Goal: Task Accomplishment & Management: Complete application form

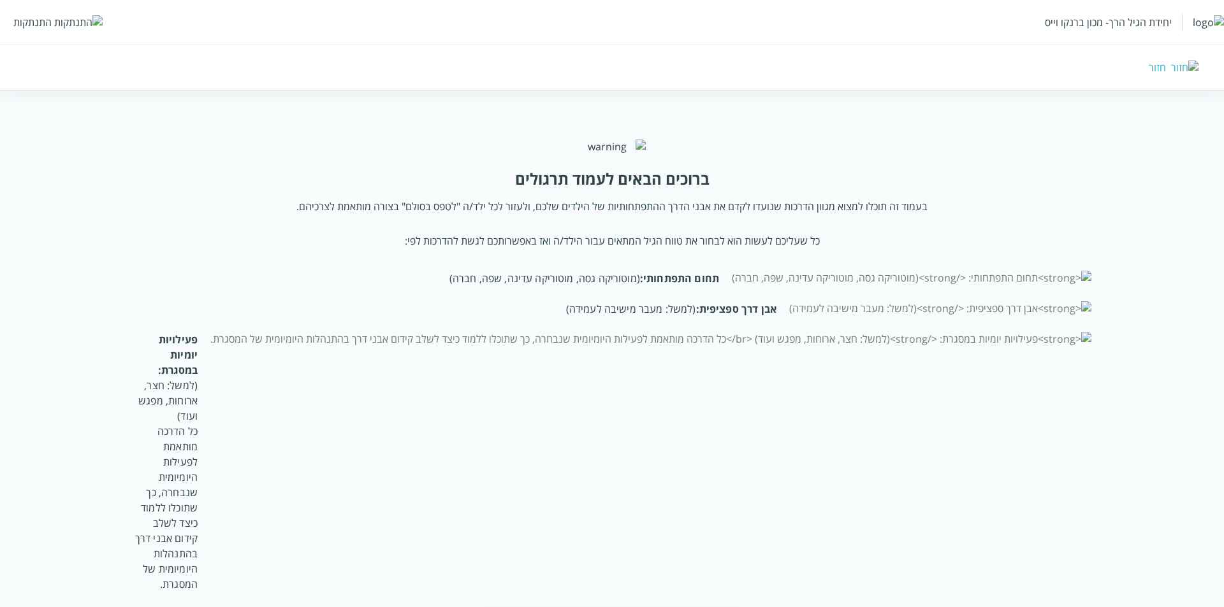
click at [45, 18] on div "התנתקות" at bounding box center [32, 22] width 38 height 14
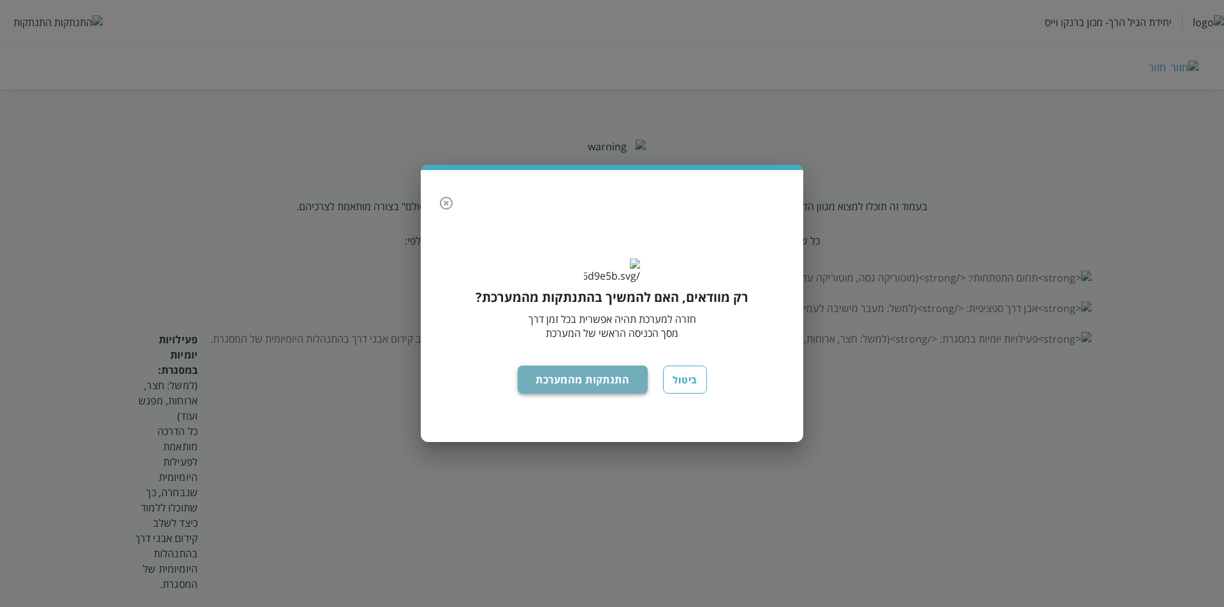
click at [539, 394] on button "התנתקות מהמערכת" at bounding box center [583, 380] width 131 height 28
click at [564, 386] on button "התנתקות מהמערכת" at bounding box center [583, 380] width 131 height 28
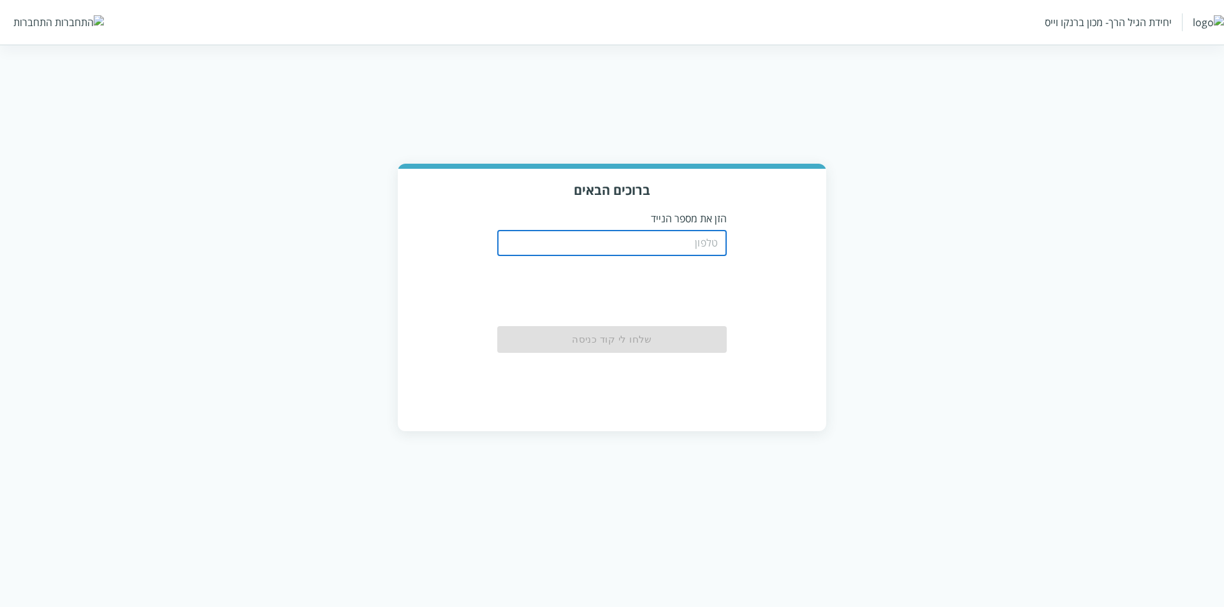
click at [688, 241] on input "tel" at bounding box center [611, 243] width 229 height 25
paste input "0526999991"
type input "0526999991"
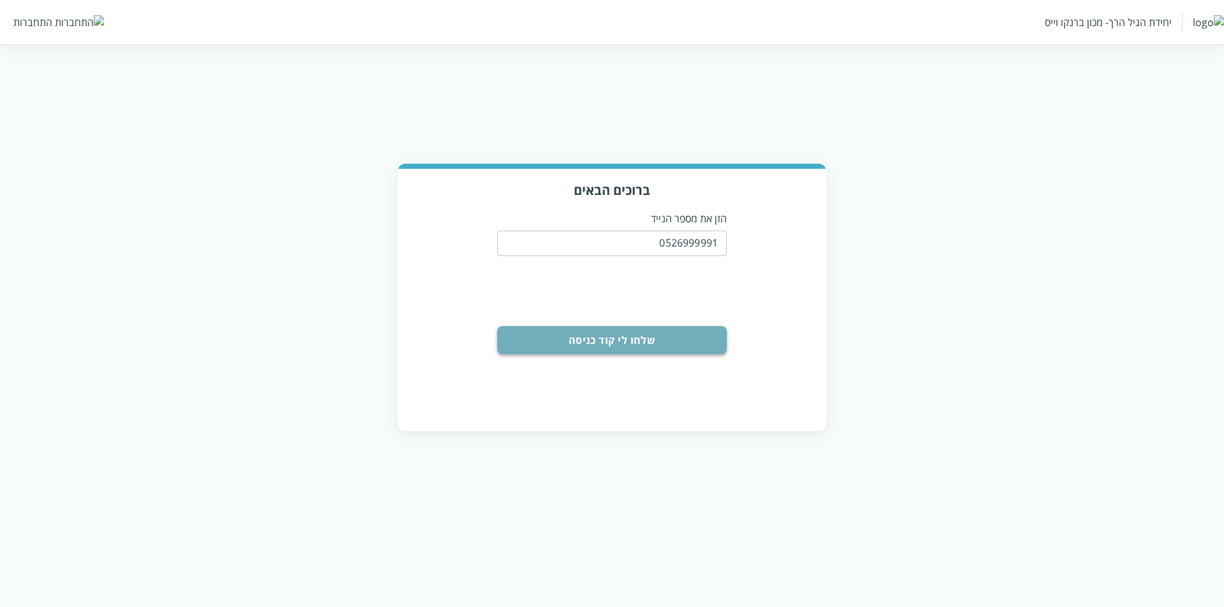
click at [623, 336] on button "שלחו לי קוד כניסה" at bounding box center [611, 340] width 229 height 28
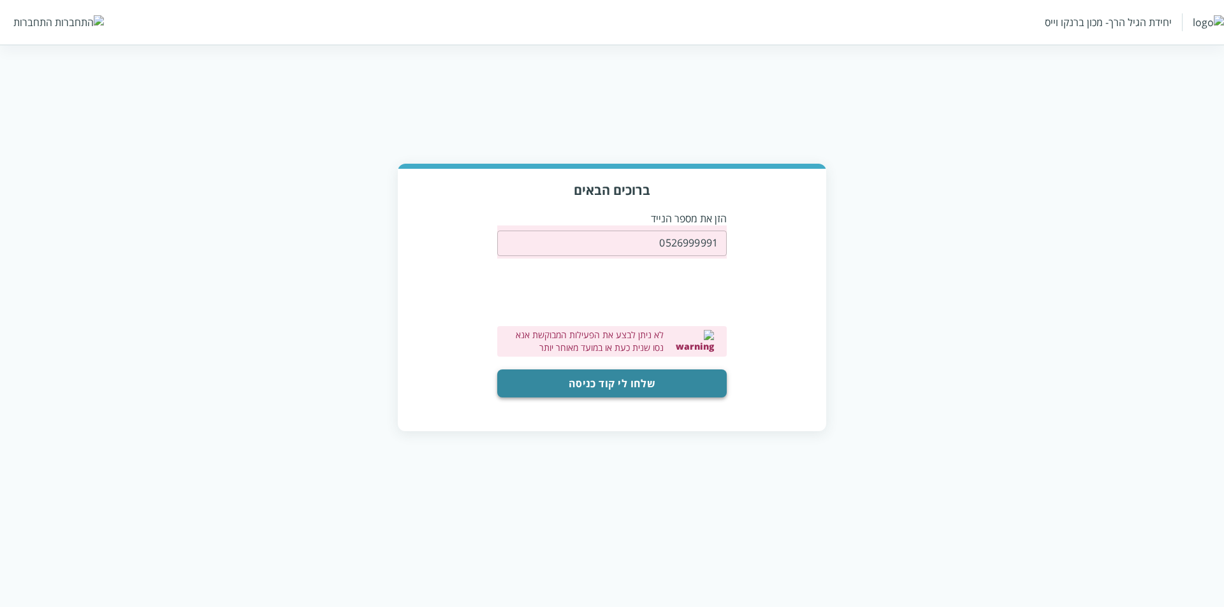
click at [673, 386] on button "שלחו לי קוד כניסה" at bounding box center [611, 384] width 229 height 28
click at [602, 393] on button "שלחו לי קוד כניסה" at bounding box center [611, 384] width 229 height 28
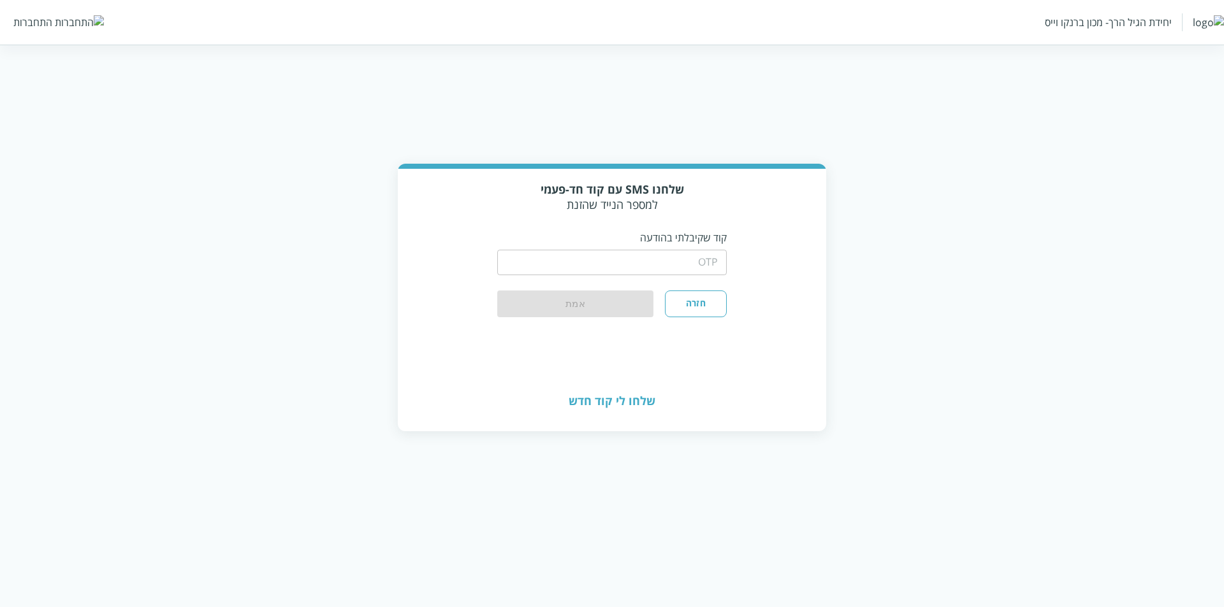
click at [665, 257] on input "string" at bounding box center [611, 262] width 229 height 25
type input "1234"
click at [615, 316] on button "אמת" at bounding box center [575, 305] width 156 height 28
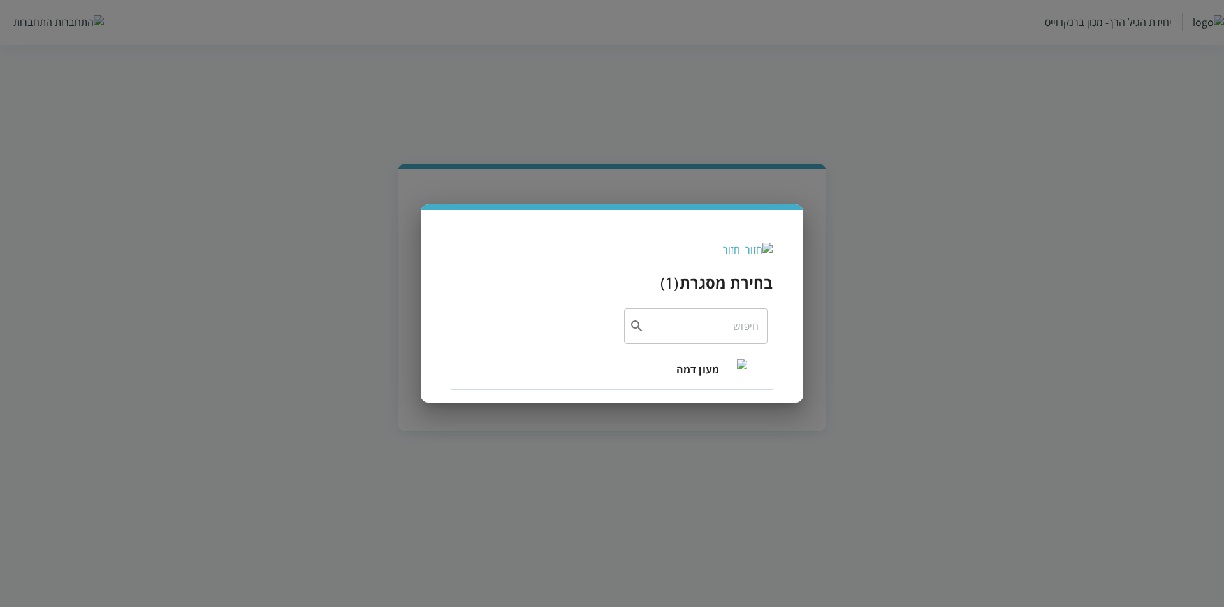
click at [684, 373] on span "מעון דמה" at bounding box center [697, 369] width 43 height 15
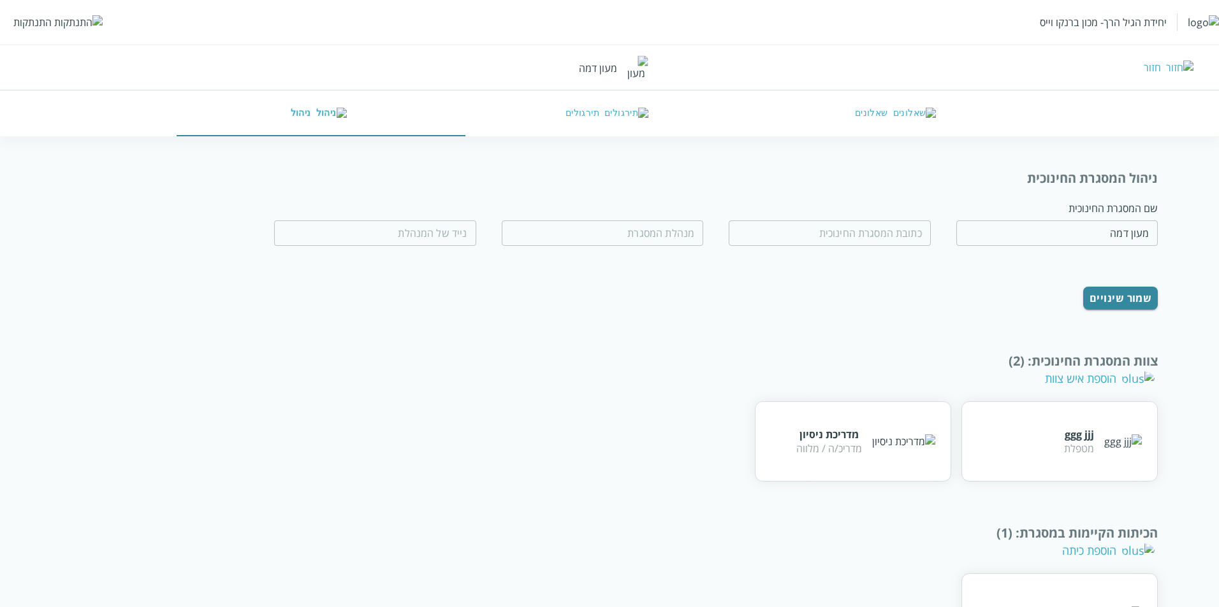
drag, startPoint x: 876, startPoint y: 117, endPoint x: 732, endPoint y: 286, distance: 222.0
click at [876, 117] on button "שאלונים" at bounding box center [897, 114] width 289 height 46
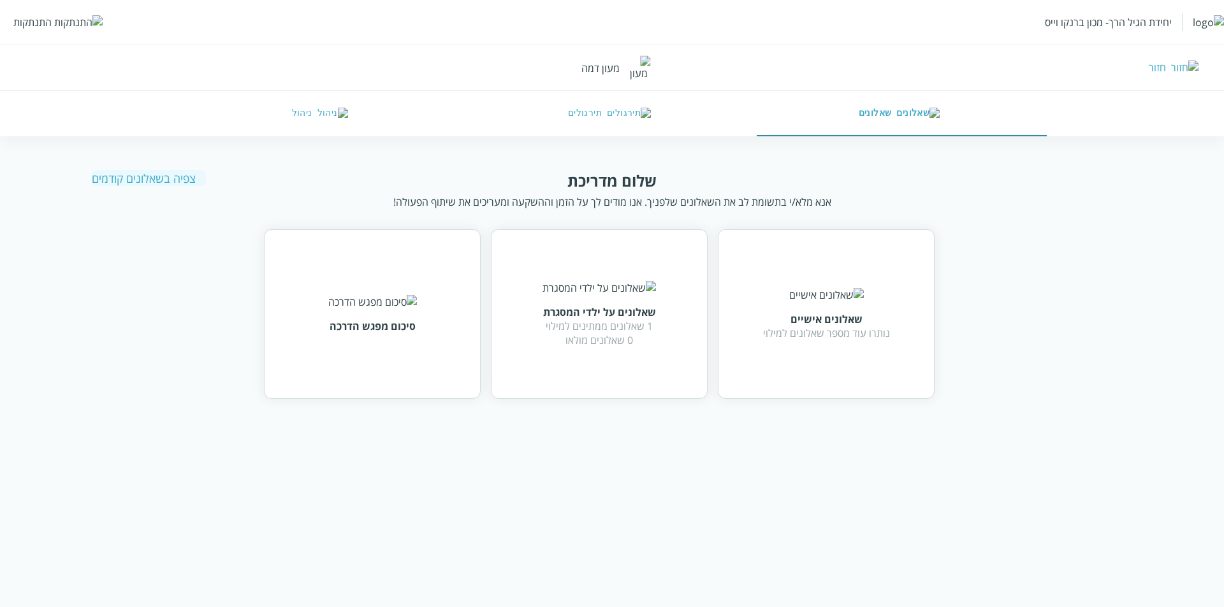
click at [781, 340] on div "נותרו עוד מספר שאלונים למילוי" at bounding box center [826, 333] width 127 height 14
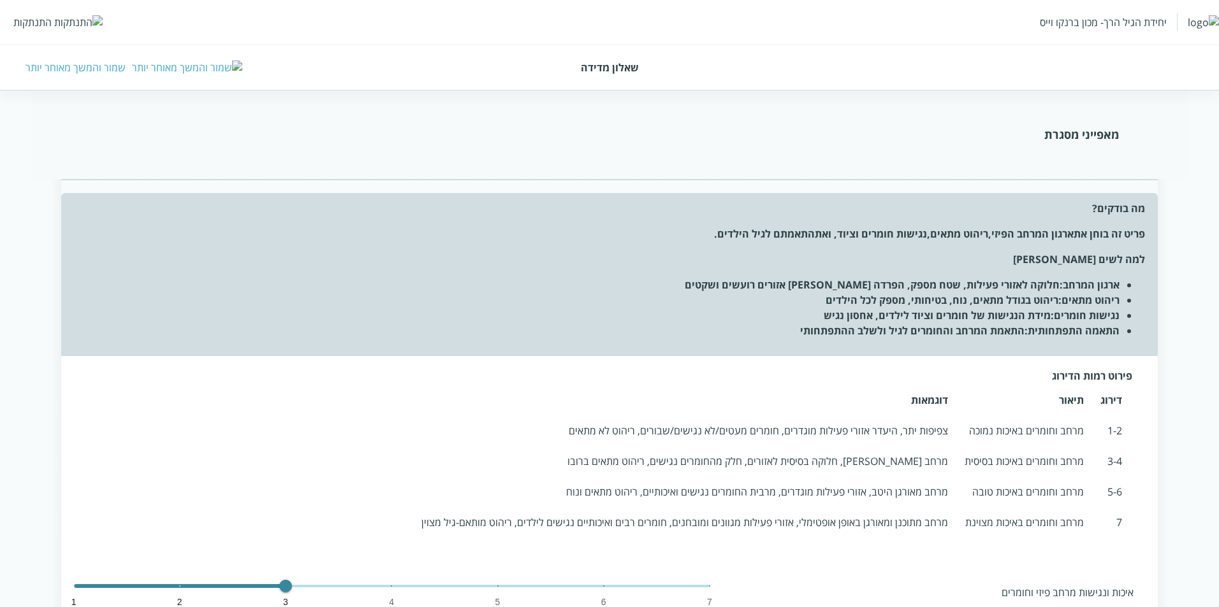
scroll to position [468, 0]
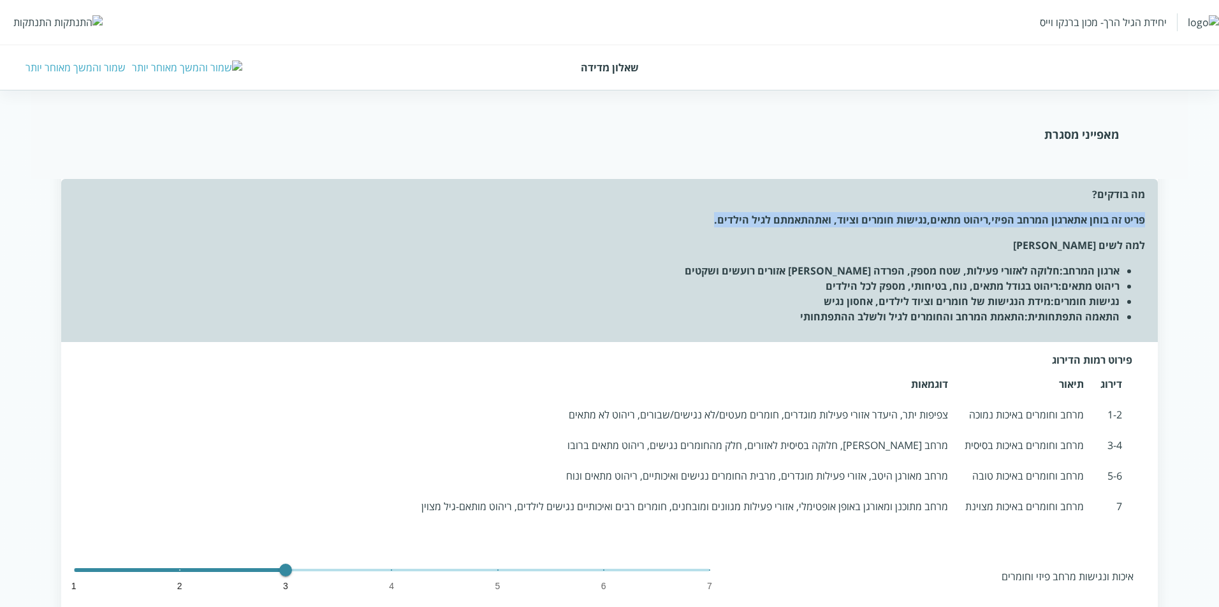
drag, startPoint x: 71, startPoint y: 183, endPoint x: 173, endPoint y: 207, distance: 104.0
click at [173, 207] on div "מה בודקים? פריט זה בוחן את ארגון המרחב הפיזי , ריהוט מתאים , נגישות חומרים וציו…" at bounding box center [609, 260] width 1097 height 163
click at [973, 270] on li "ארגון המרחב: חלוקה לאזורי פעילות, שטח מספק, הפרדה בין אזורים רועשים ושקטים" at bounding box center [597, 270] width 1046 height 15
click at [975, 290] on li "ריהוט מתאים: ריהוט בגודל מתאים, נוח, בטיחותי, מספק לכל הילדים" at bounding box center [597, 286] width 1046 height 15
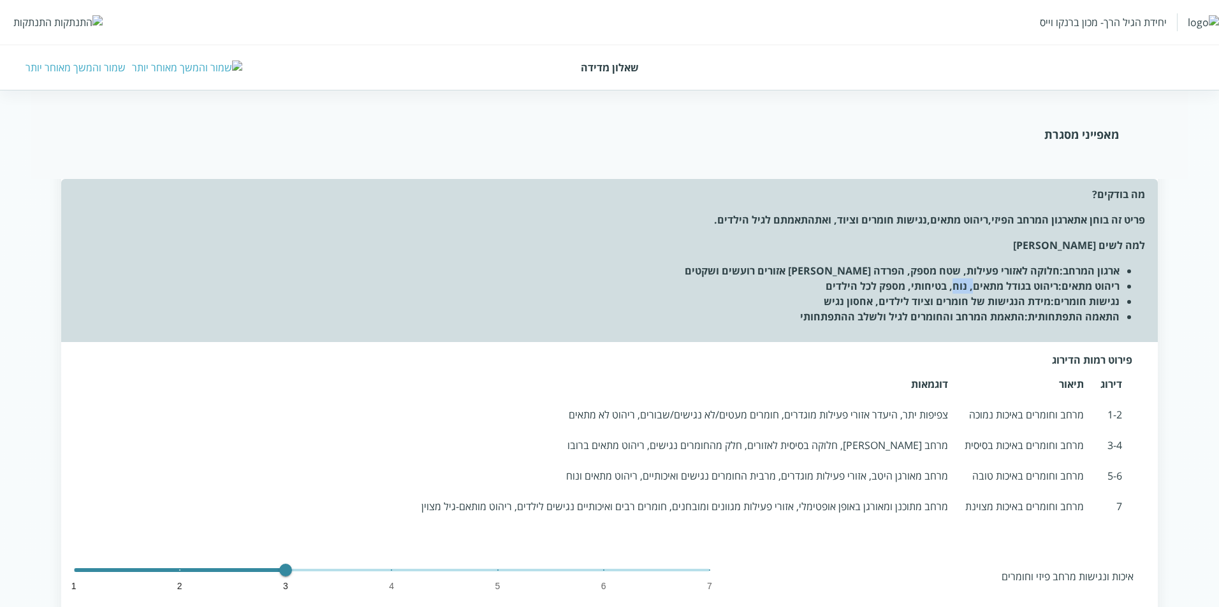
click at [975, 292] on li "ריהוט מתאים: ריהוט בגודל מתאים, נוח, בטיחותי, מספק לכל הילדים" at bounding box center [597, 286] width 1046 height 15
drag, startPoint x: 975, startPoint y: 294, endPoint x: 975, endPoint y: 307, distance: 12.7
click at [975, 300] on li "נגישות חומרים: מידת הנגישות של חומרים וציוד לילדים, אחסון נגיש" at bounding box center [597, 301] width 1046 height 15
click at [975, 307] on li "נגישות חומרים: מידת הנגישות של חומרים וציוד לילדים, אחסון נגיש" at bounding box center [597, 301] width 1046 height 15
click at [975, 308] on li "נגישות חומרים: מידת הנגישות של חומרים וציוד לילדים, אחסון נגיש" at bounding box center [597, 301] width 1046 height 15
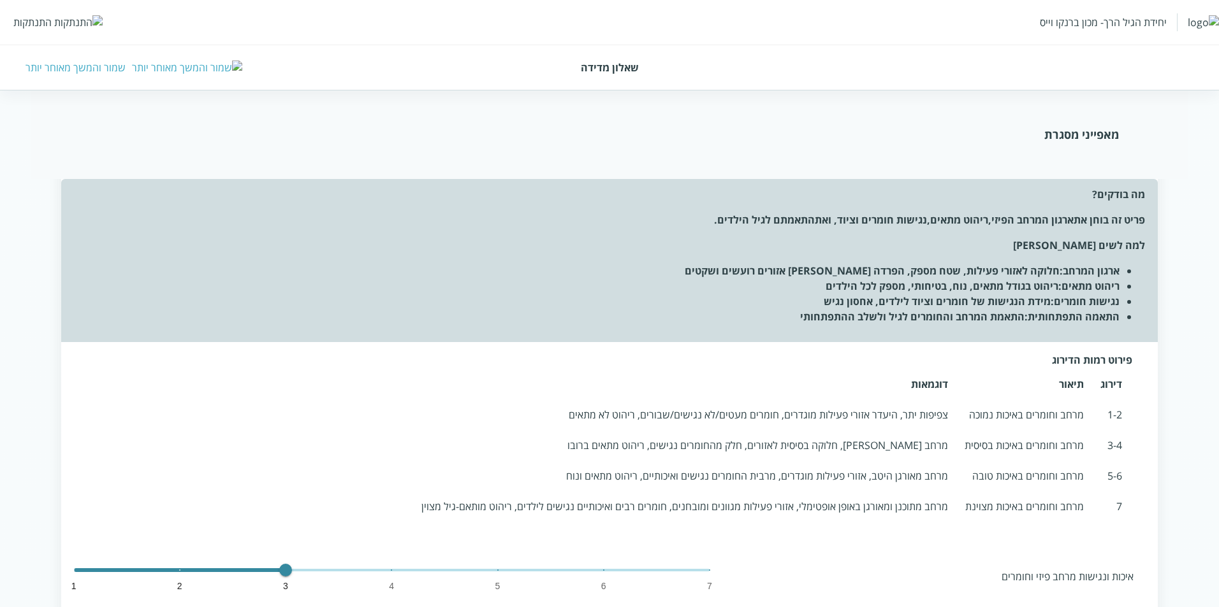
click at [973, 319] on li "התאמה התפתחותית: התאמת המרחב והחומרים לגיל ולשלב ההתפתחותי" at bounding box center [597, 316] width 1046 height 15
click at [973, 320] on li "התאמה התפתחותית: התאמת המרחב והחומרים לגיל ולשלב ההתפתחותי" at bounding box center [597, 316] width 1046 height 15
click at [960, 306] on li "נגישות חומרים: מידת הנגישות של חומרים וציוד לילדים, אחסון נגיש" at bounding box center [597, 301] width 1046 height 15
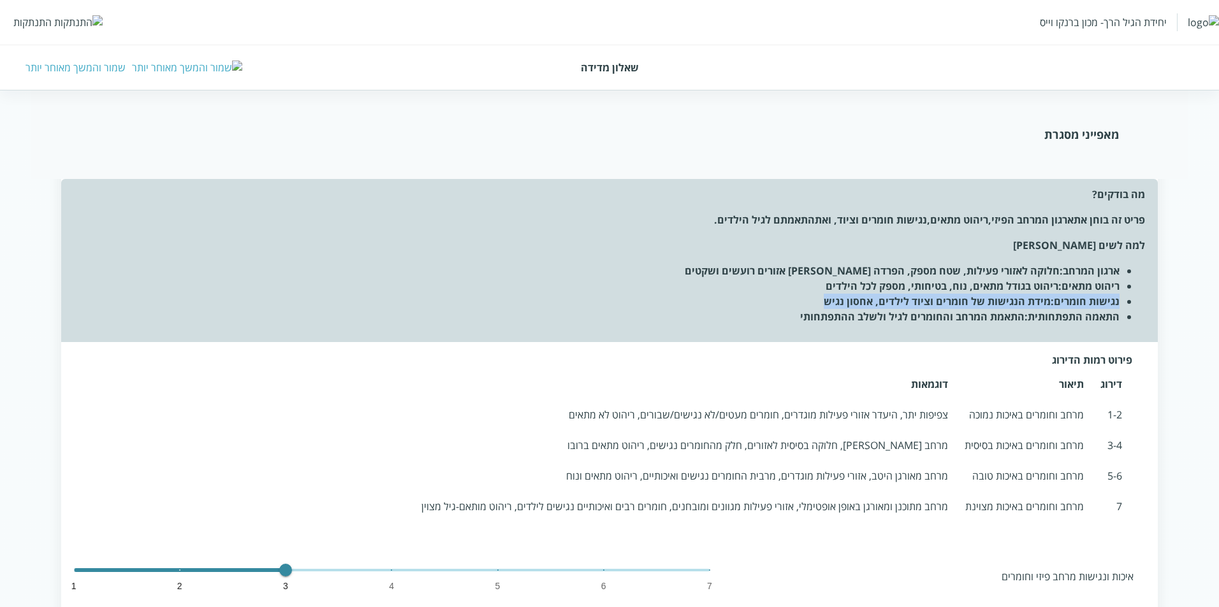
click at [960, 306] on li "נגישות חומרים: מידת הנגישות של חומרים וציוד לילדים, אחסון נגיש" at bounding box center [597, 301] width 1046 height 15
click at [955, 293] on li "ריהוט מתאים: ריהוט בגודל מתאים, נוח, בטיחותי, מספק לכל הילדים" at bounding box center [597, 286] width 1046 height 15
click at [950, 275] on li "ארגון המרחב: חלוקה לאזורי פעילות, שטח מספק, הפרדה בין אזורים רועשים ושקטים" at bounding box center [597, 270] width 1046 height 15
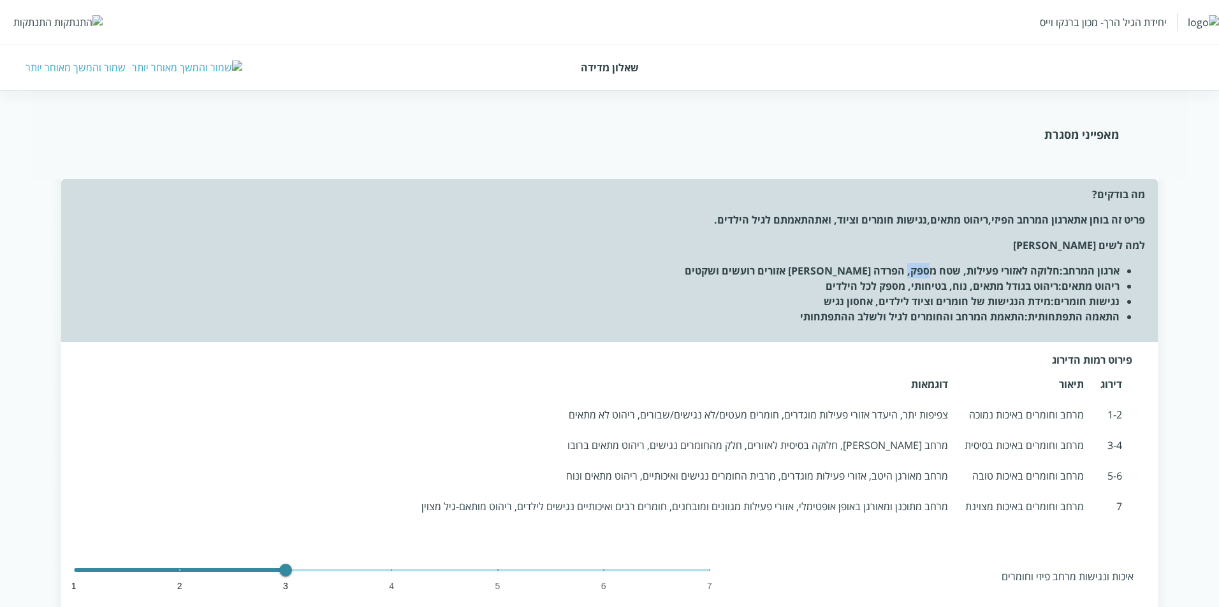
click at [950, 275] on li "ארגון המרחב: חלוקה לאזורי פעילות, שטח מספק, הפרדה בין אזורים רועשים ושקטים" at bounding box center [597, 270] width 1046 height 15
click at [965, 218] on span "ריהוט מתאים" at bounding box center [959, 220] width 58 height 14
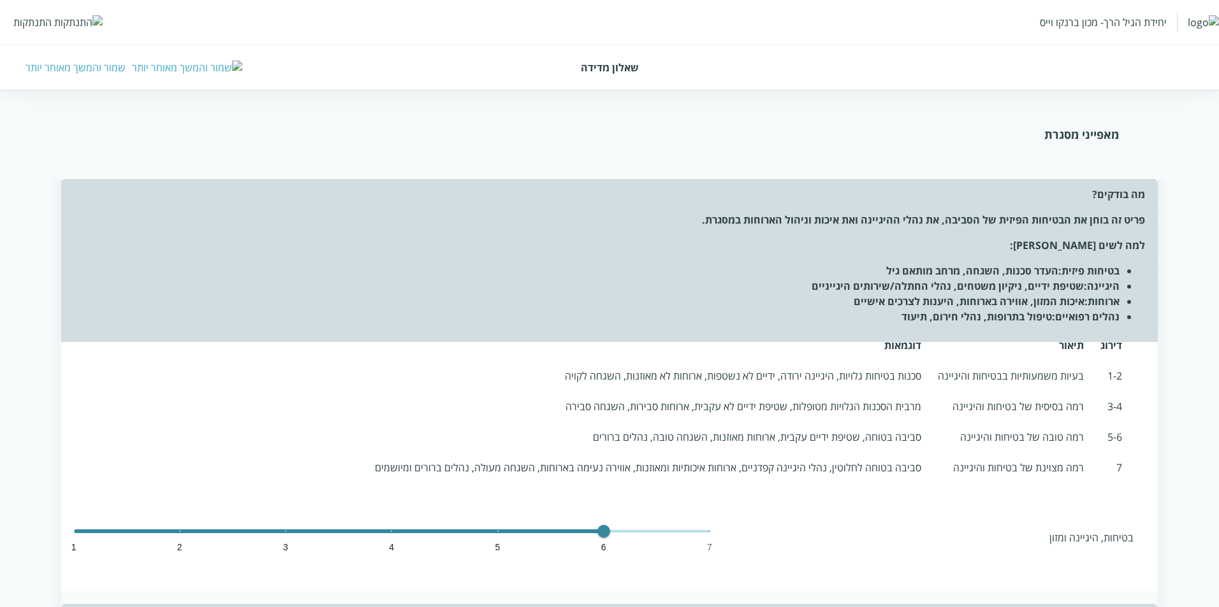
scroll to position [64, 0]
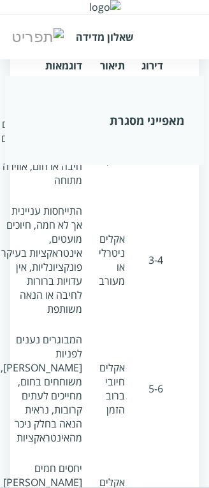
scroll to position [5795, 0]
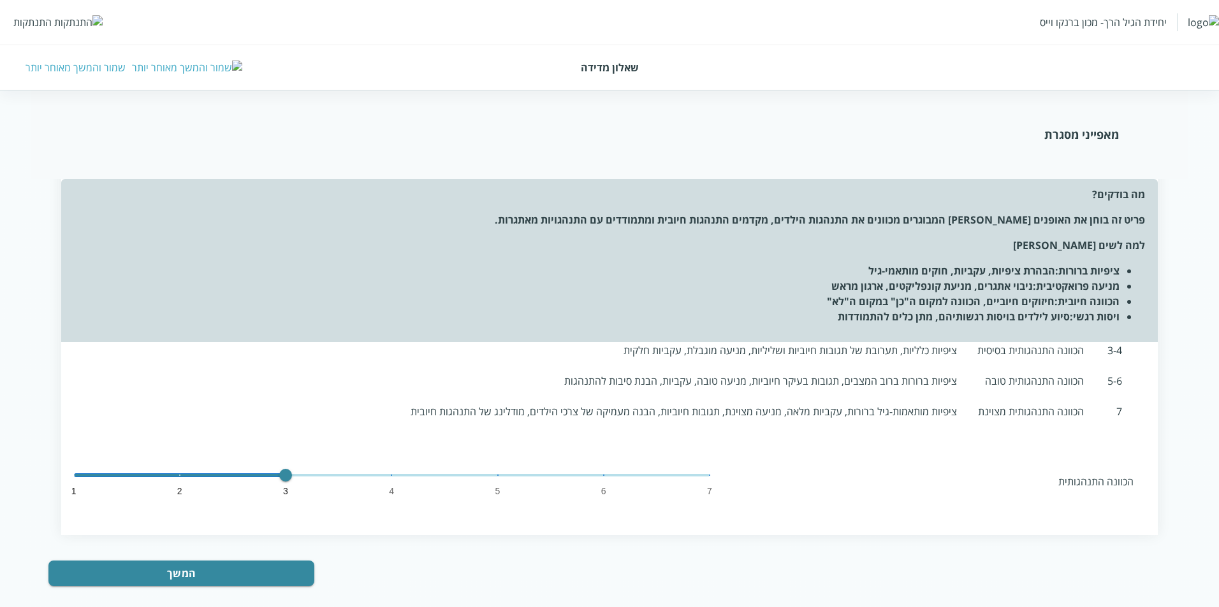
scroll to position [4309, 0]
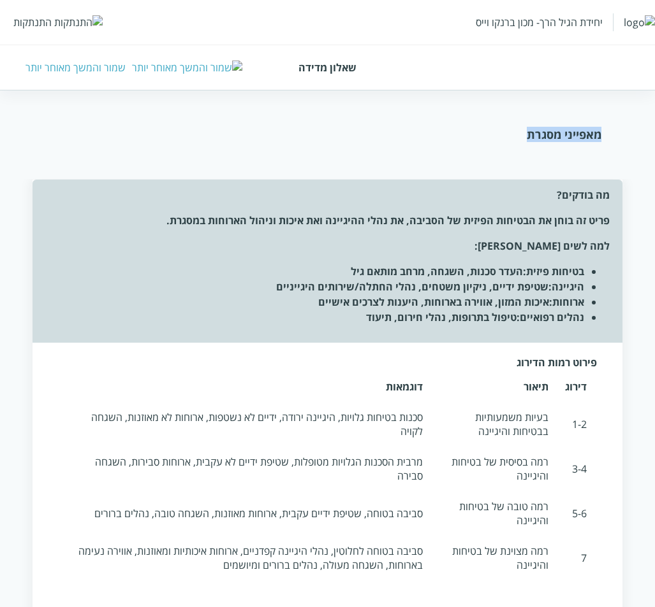
drag, startPoint x: 660, startPoint y: 103, endPoint x: 465, endPoint y: 96, distance: 194.5
click at [465, 96] on div "מאפייני מסגרת" at bounding box center [328, 134] width 622 height 89
drag, startPoint x: 465, startPoint y: 96, endPoint x: 565, endPoint y: 107, distance: 100.6
click at [465, 95] on div "מאפייני מסגרת" at bounding box center [328, 134] width 622 height 89
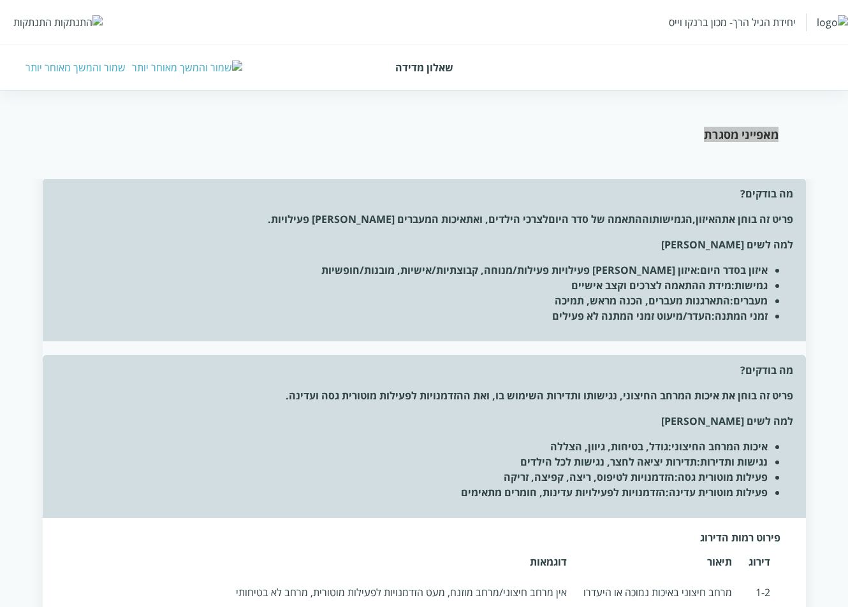
scroll to position [1848, 0]
